Goal: Transaction & Acquisition: Purchase product/service

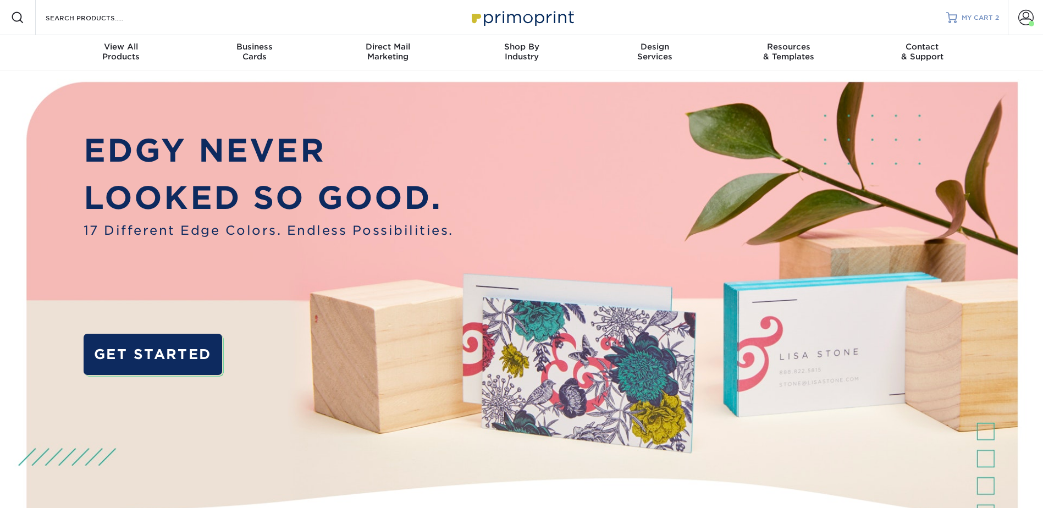
click at [982, 20] on span "MY CART" at bounding box center [977, 17] width 31 height 9
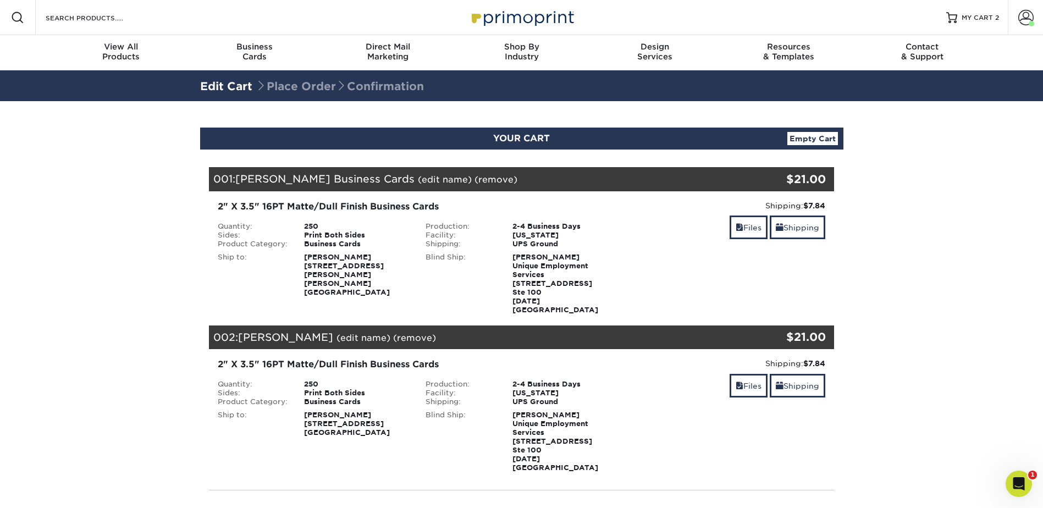
click at [529, 186] on div "001: [PERSON_NAME] Business Cards (edit name) (remove) Are you sure you want to…" at bounding box center [469, 179] width 521 height 24
click at [801, 226] on link "Shipping" at bounding box center [798, 228] width 56 height 24
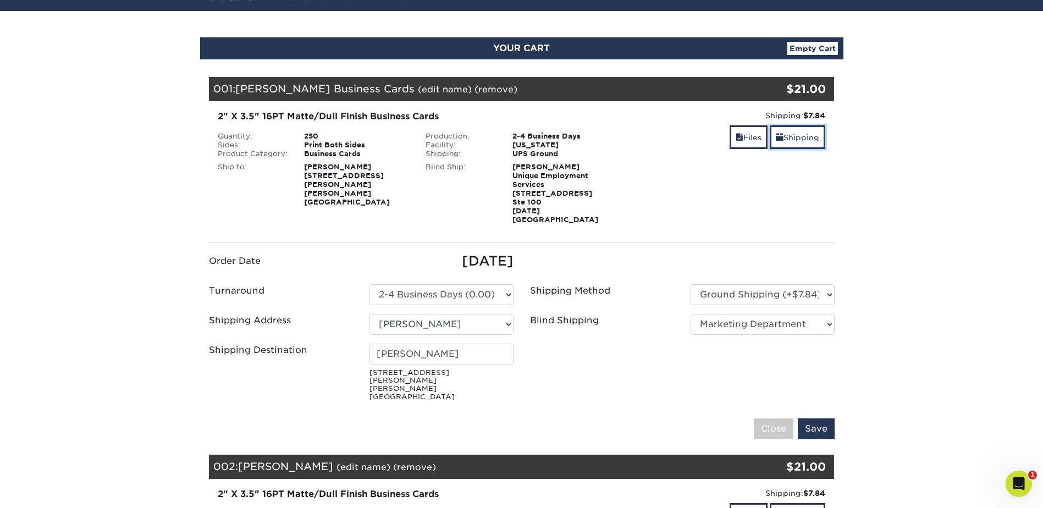
scroll to position [92, 0]
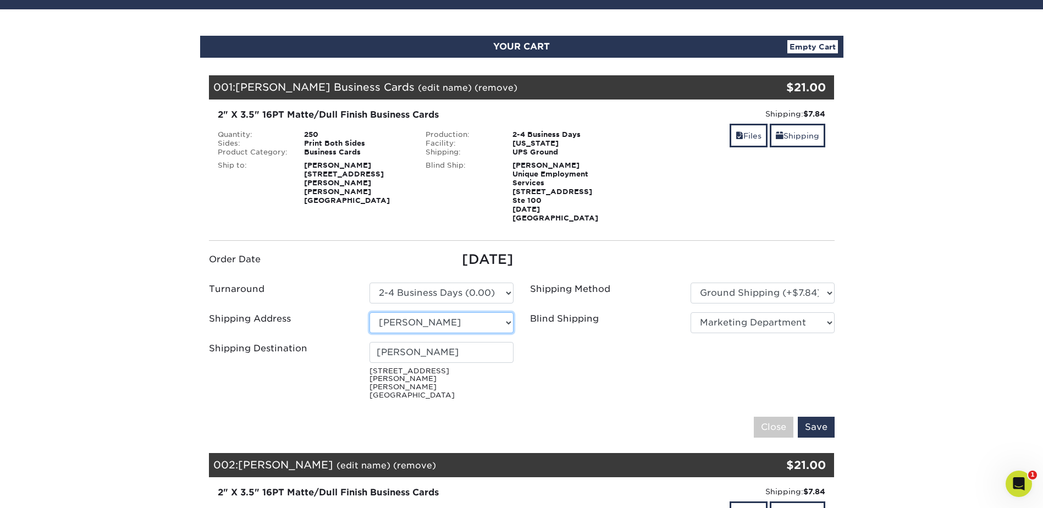
click at [503, 314] on select "Select One Arieux Home [PERSON_NAME] BrianRothermel [PERSON_NAME] Q [PERSON_NAM…" at bounding box center [442, 322] width 144 height 21
select select "newaddress"
click at [370, 312] on select "Select One Arieux Home [PERSON_NAME] BrianRothermel [PERSON_NAME] Q [PERSON_NAM…" at bounding box center [442, 322] width 144 height 21
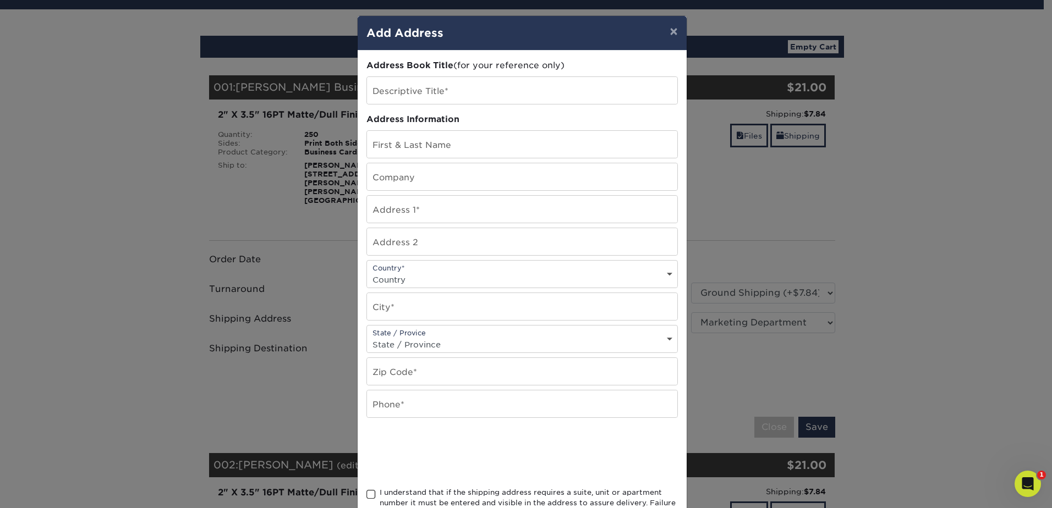
click at [500, 74] on div "Address Book Title (for your reference only) Descriptive Title* Address Informa…" at bounding box center [521, 296] width 311 height 475
click at [500, 89] on input "text" at bounding box center [522, 90] width 310 height 27
type input "[PERSON_NAME]"
click at [607, 147] on input "text" at bounding box center [522, 144] width 310 height 27
type input "[PERSON_NAME]"
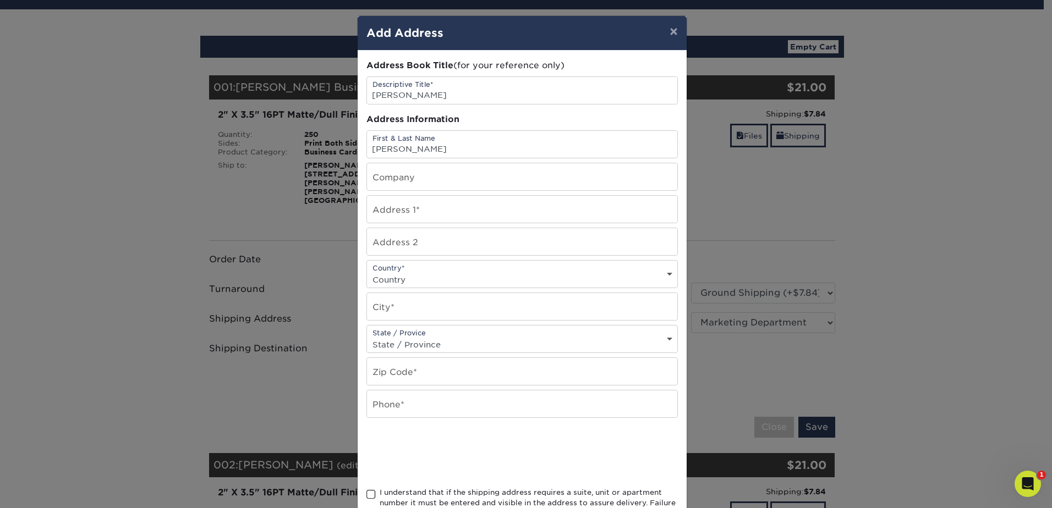
drag, startPoint x: 500, startPoint y: 112, endPoint x: 506, endPoint y: 103, distance: 10.2
click at [500, 112] on div "Address Book Title (for your reference only) Descriptive Title* [PERSON_NAME] A…" at bounding box center [521, 296] width 311 height 475
drag, startPoint x: 511, startPoint y: 95, endPoint x: 524, endPoint y: 96, distance: 12.7
click at [511, 95] on input "[PERSON_NAME]" at bounding box center [522, 90] width 310 height 27
click at [652, 34] on h4 "Add Address" at bounding box center [521, 33] width 311 height 16
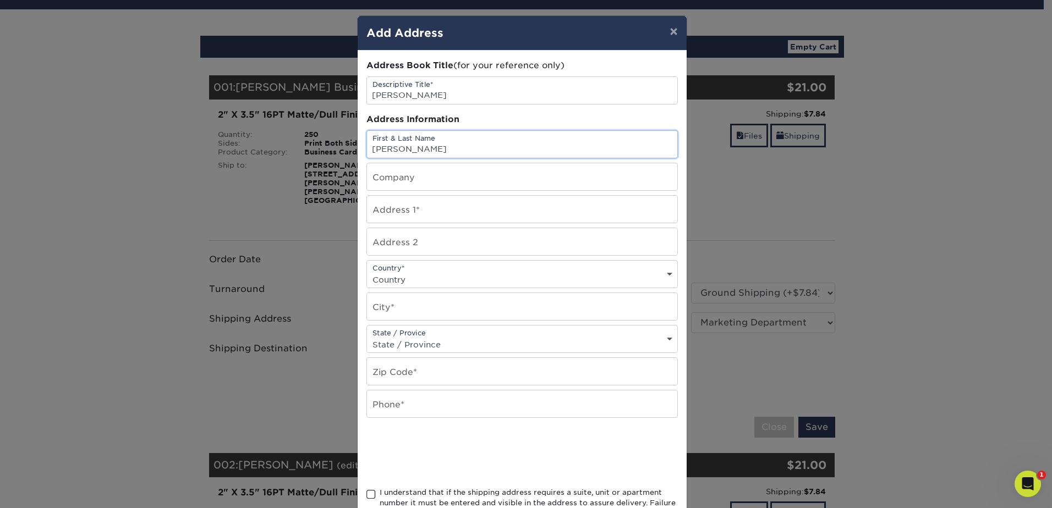
click at [481, 145] on input "[PERSON_NAME]" at bounding box center [522, 144] width 310 height 27
drag, startPoint x: 493, startPoint y: 92, endPoint x: 420, endPoint y: 87, distance: 73.8
click at [420, 87] on input "[PERSON_NAME]" at bounding box center [522, 90] width 310 height 27
click at [482, 93] on input "[PERSON_NAME]" at bounding box center [522, 90] width 310 height 27
click at [535, 85] on input "[PERSON_NAME]" at bounding box center [522, 90] width 310 height 27
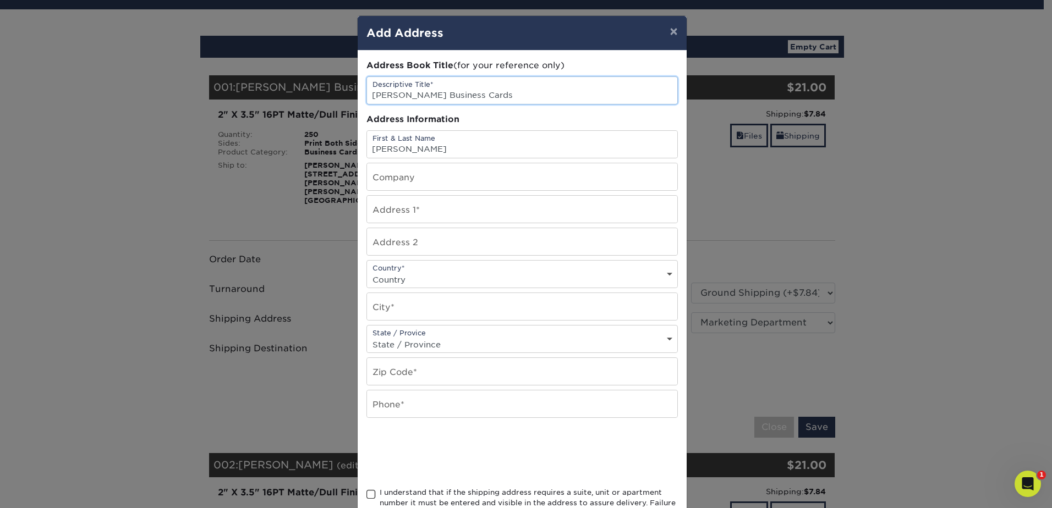
type input "[PERSON_NAME] Business Cards"
click at [551, 155] on input "[PERSON_NAME]" at bounding box center [522, 144] width 310 height 27
type input "[PERSON_NAME]"
click at [525, 219] on input "text" at bounding box center [522, 209] width 310 height 27
type input "[STREET_ADDRESS]"
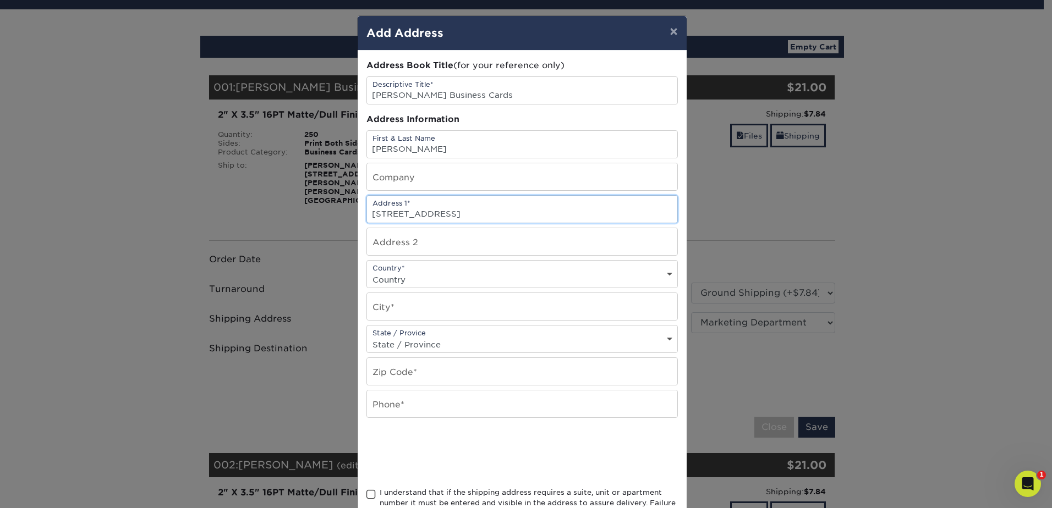
drag, startPoint x: 450, startPoint y: 207, endPoint x: 319, endPoint y: 189, distance: 132.1
click at [319, 189] on div "× Add Address Address Book Title (for your reference only) Descriptive Title* […" at bounding box center [526, 254] width 1052 height 508
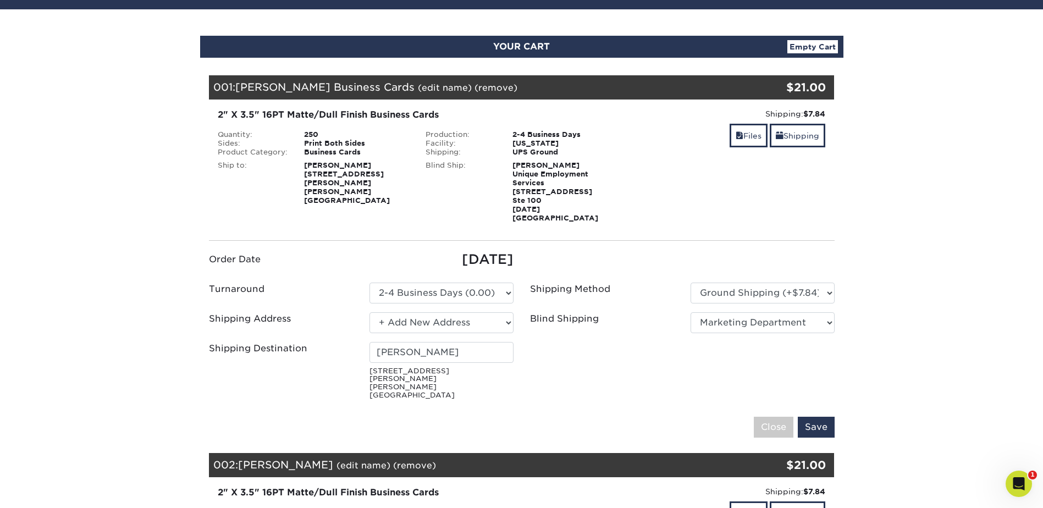
click at [915, 212] on section "YOUR CART Empty Cart Your Cart is Empty View Account Active Orders Order Histor…" at bounding box center [521, 409] width 1043 height 800
